Goal: Transaction & Acquisition: Purchase product/service

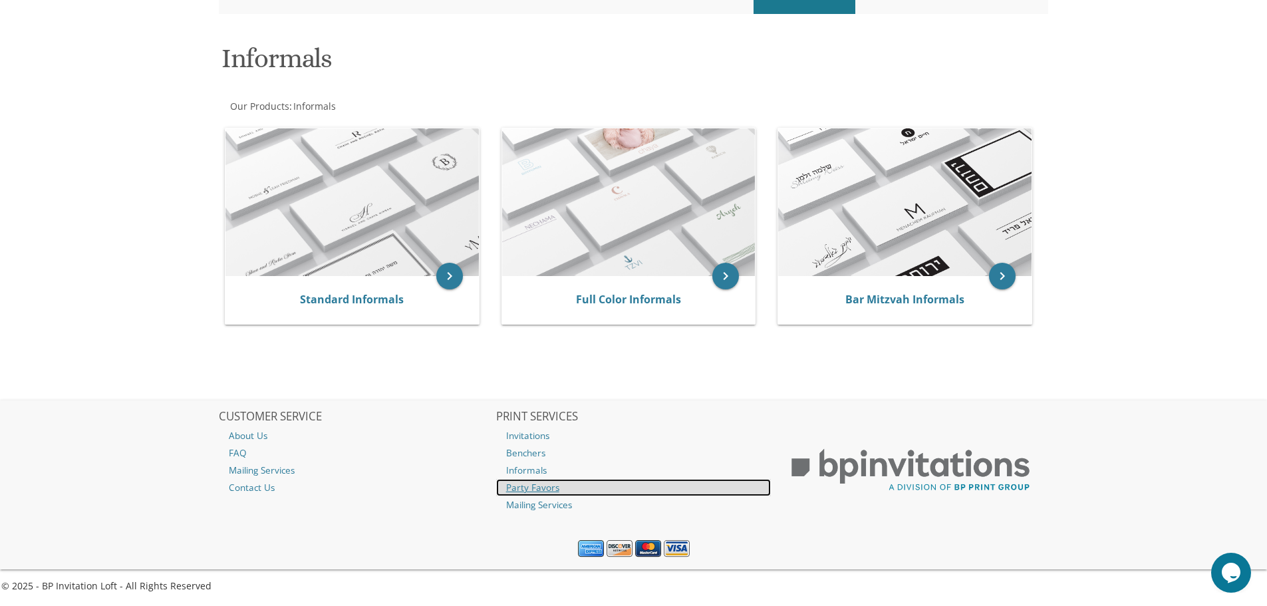
click at [551, 483] on link "Party Favors" at bounding box center [633, 487] width 275 height 17
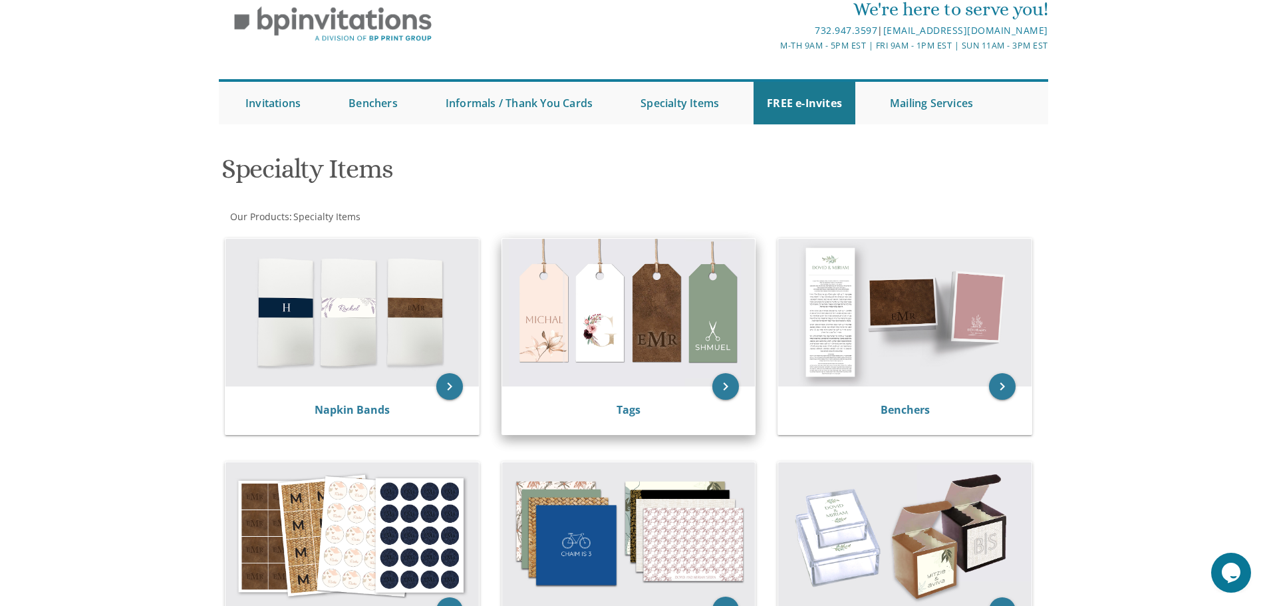
scroll to position [133, 0]
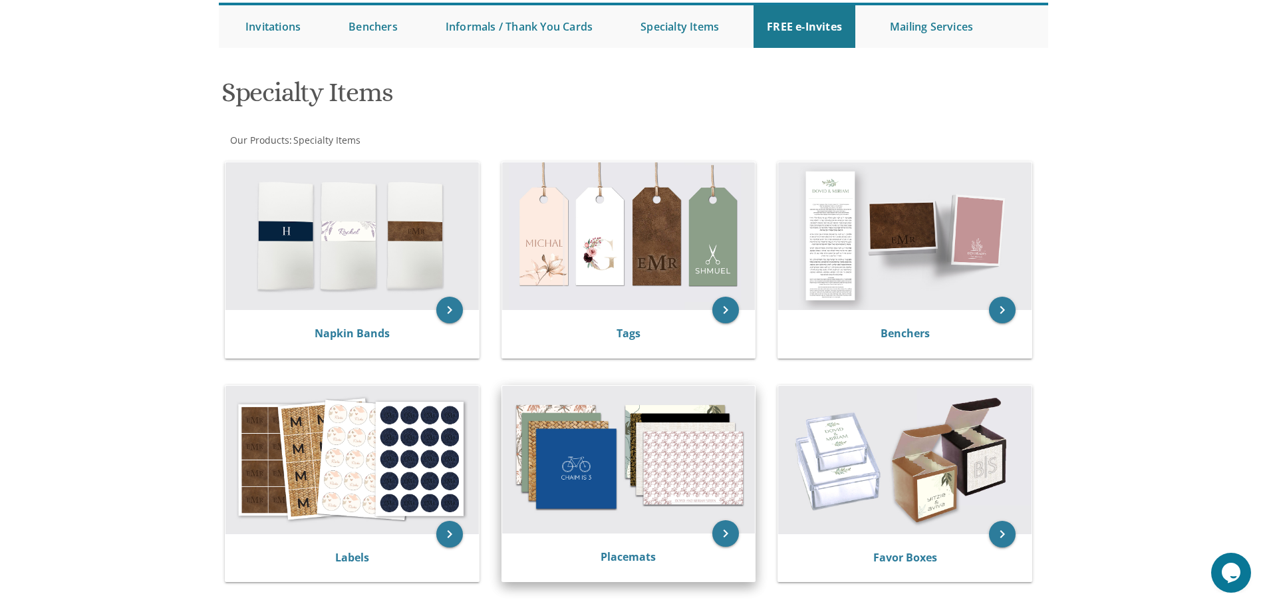
click at [708, 515] on img at bounding box center [628, 460] width 253 height 148
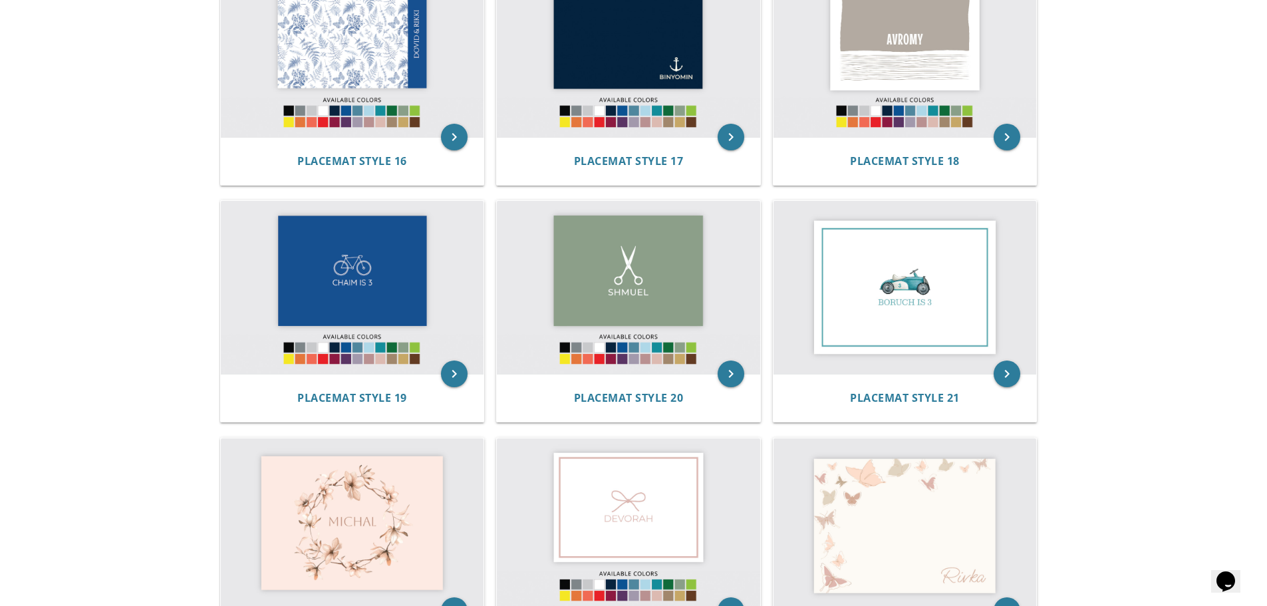
scroll to position [1530, 0]
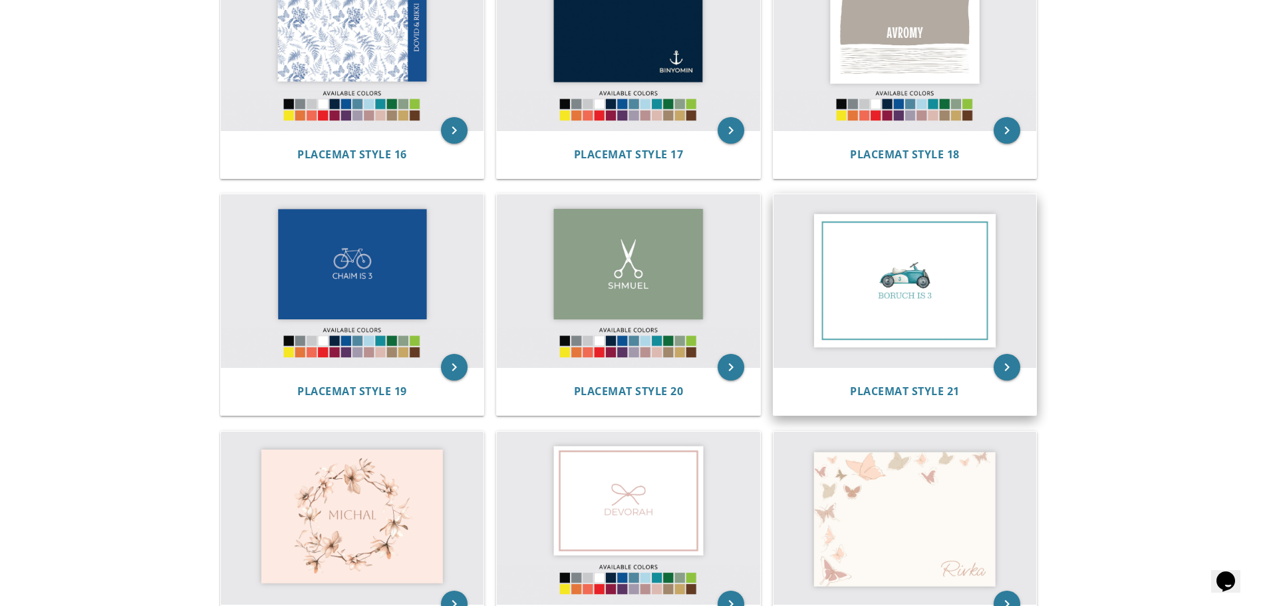
click at [867, 307] on img at bounding box center [904, 280] width 263 height 173
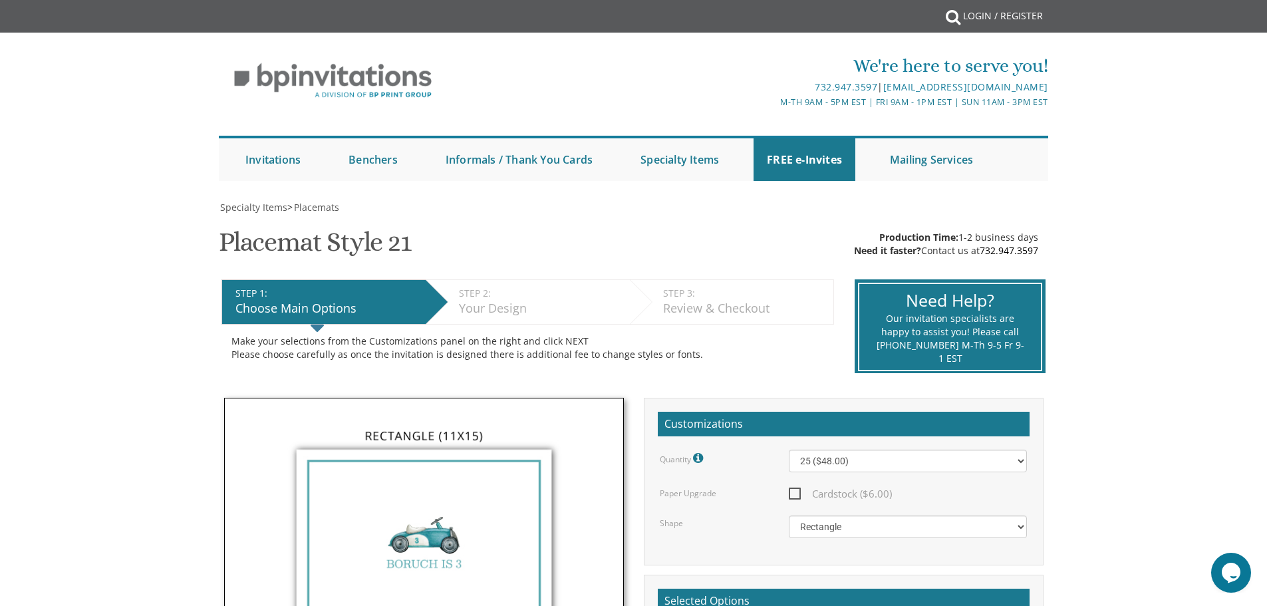
scroll to position [67, 0]
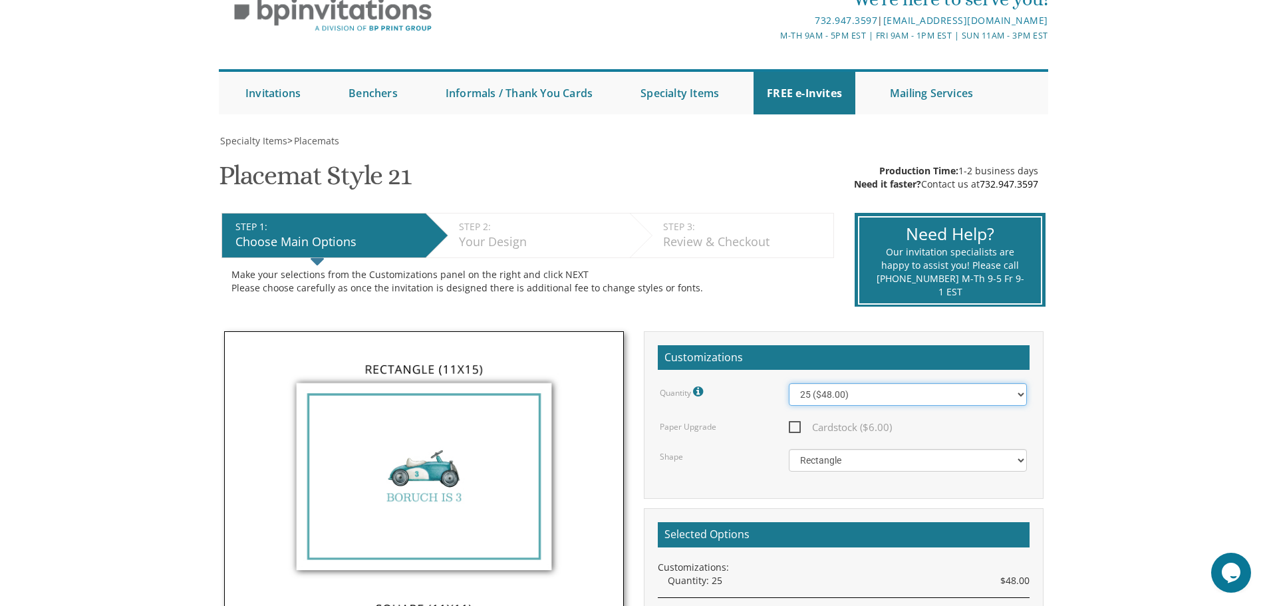
click at [1024, 396] on select "25 ($48.00) 30 ($53.00) 35 ($58.00) 40 ($63.00) 45 ($68.00) 50 ($73.00) 55 ($78…" at bounding box center [908, 394] width 238 height 23
select select "50"
click at [789, 383] on select "25 ($48.00) 30 ($53.00) 35 ($58.00) 40 ($63.00) 45 ($68.00) 50 ($73.00) 55 ($78…" at bounding box center [908, 394] width 238 height 23
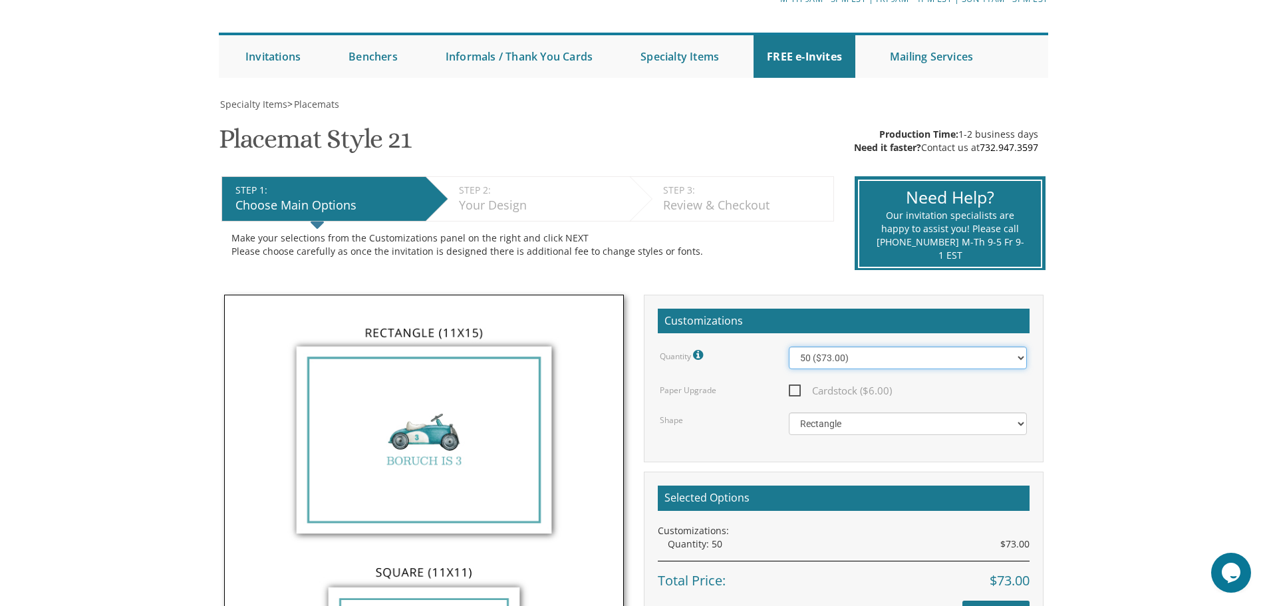
scroll to position [0, 0]
